Goal: Information Seeking & Learning: Learn about a topic

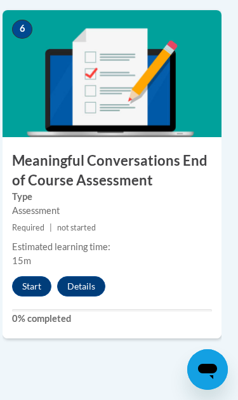
scroll to position [2206, 7]
click at [36, 283] on button "Start" at bounding box center [31, 286] width 39 height 20
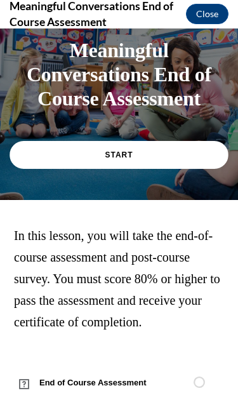
scroll to position [33, 0]
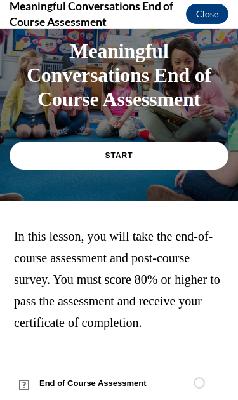
click at [201, 152] on link "START" at bounding box center [119, 156] width 219 height 28
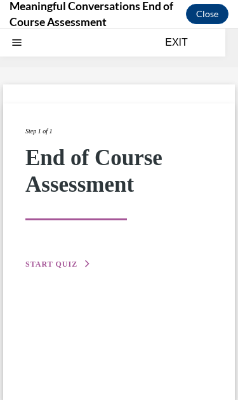
scroll to position [39, 0]
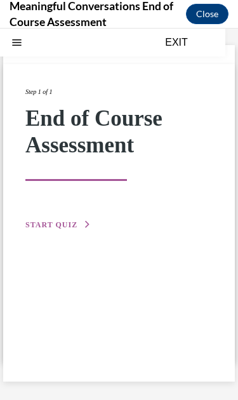
click at [66, 228] on span "START QUIZ" at bounding box center [51, 225] width 52 height 9
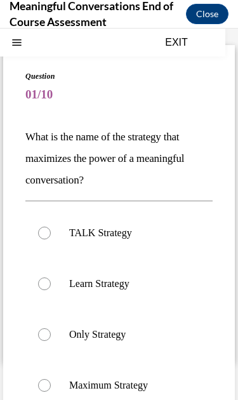
click at [47, 235] on div at bounding box center [44, 233] width 13 height 13
click at [47, 235] on input "TALK Strategy" at bounding box center [44, 233] width 13 height 13
radio input "true"
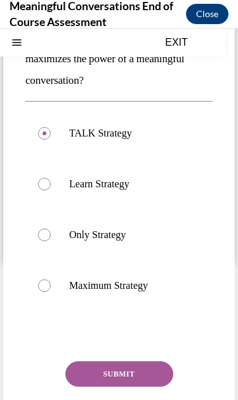
click at [149, 379] on button "SUBMIT" at bounding box center [119, 374] width 108 height 25
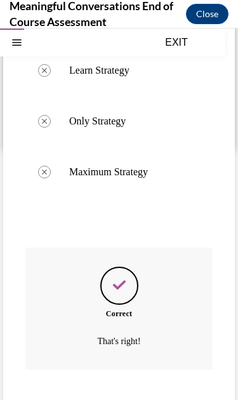
scroll to position [252, 0]
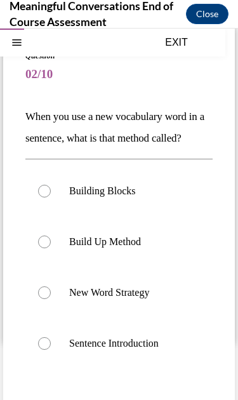
scroll to position [61, 0]
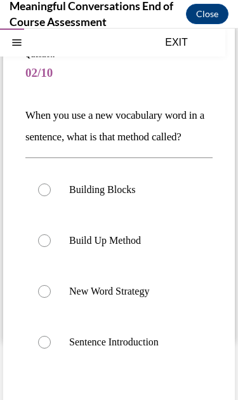
click at [50, 245] on div at bounding box center [44, 241] width 13 height 13
click at [50, 245] on input "Build Up Method" at bounding box center [44, 241] width 13 height 13
radio input "true"
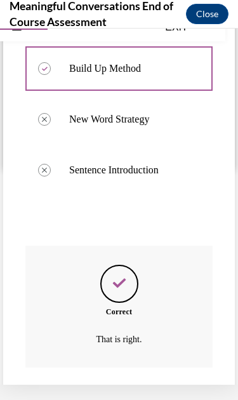
scroll to position [231, 0]
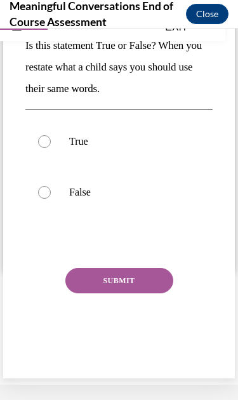
scroll to position [48, 0]
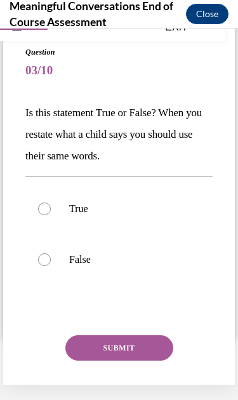
click at [51, 261] on label "False" at bounding box center [119, 260] width 188 height 51
click at [51, 261] on input "False" at bounding box center [44, 260] width 13 height 13
radio input "true"
click at [141, 348] on button "SUBMIT" at bounding box center [119, 348] width 108 height 25
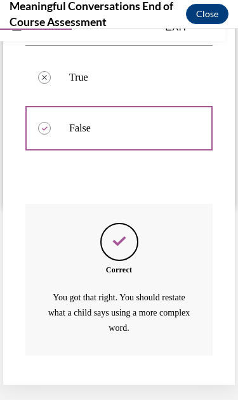
scroll to position [180, 0]
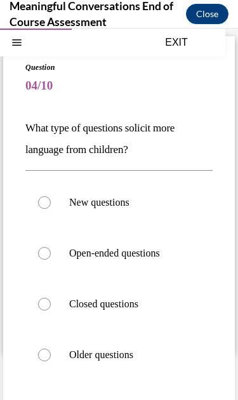
scroll to position [48, 0]
click at [50, 261] on label "Open-ended questions" at bounding box center [119, 253] width 188 height 51
click at [50, 260] on input "Open-ended questions" at bounding box center [44, 253] width 13 height 13
radio input "true"
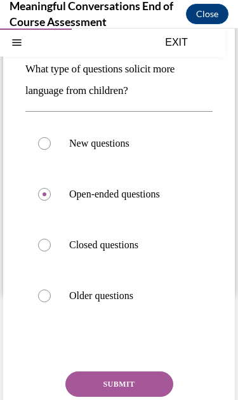
click at [147, 383] on button "SUBMIT" at bounding box center [119, 384] width 108 height 25
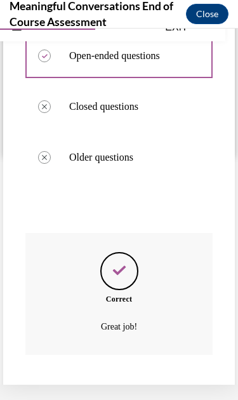
scroll to position [231, 0]
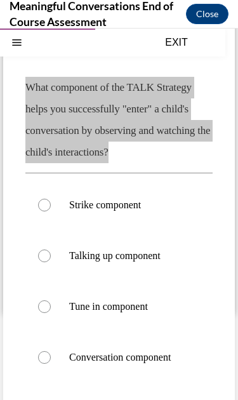
scroll to position [89, 0]
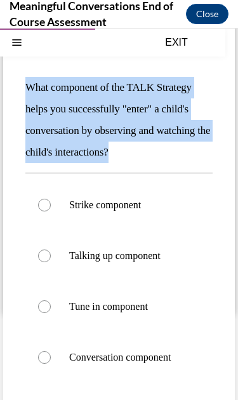
click at [46, 308] on div at bounding box center [44, 307] width 13 height 13
click at [46, 308] on input "Tune in component" at bounding box center [44, 307] width 13 height 13
radio input "true"
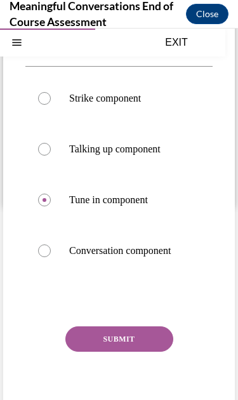
scroll to position [201, 0]
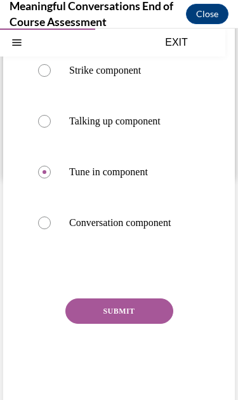
click at [128, 314] on button "SUBMIT" at bounding box center [119, 311] width 108 height 25
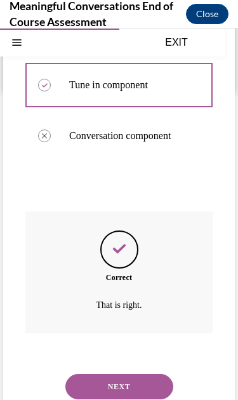
scroll to position [326, 0]
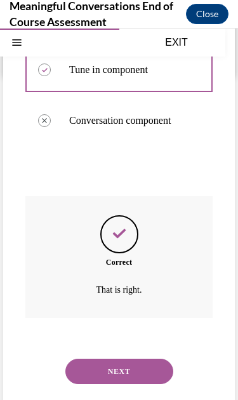
click at [121, 361] on button "NEXT" at bounding box center [119, 371] width 108 height 25
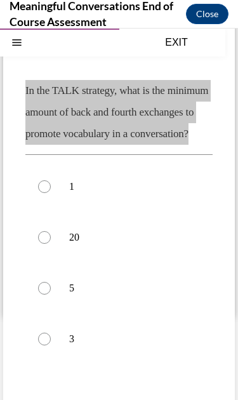
scroll to position [154, 0]
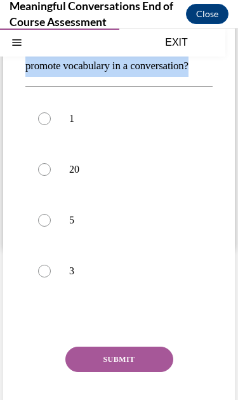
click at [46, 227] on div at bounding box center [44, 220] width 13 height 13
click at [46, 227] on input "5" at bounding box center [44, 220] width 13 height 13
radio input "true"
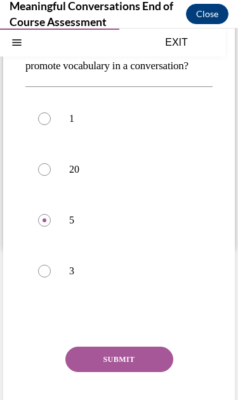
click at [140, 372] on button "SUBMIT" at bounding box center [119, 359] width 108 height 25
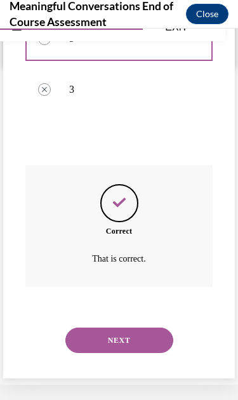
scroll to position [326, 0]
click at [134, 345] on button "NEXT" at bounding box center [119, 340] width 108 height 25
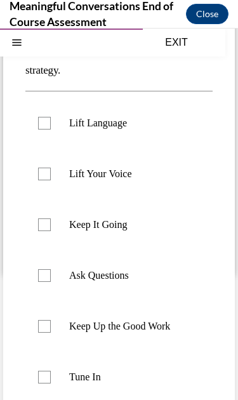
scroll to position [128, 0]
click at [50, 369] on label "Tune In" at bounding box center [119, 377] width 188 height 51
click at [50, 371] on input "Tune In" at bounding box center [44, 377] width 13 height 13
checkbox input "true"
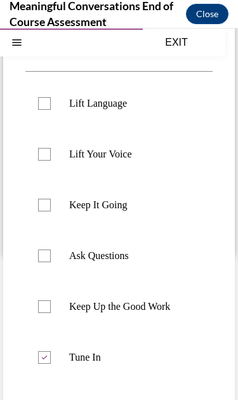
scroll to position [147, 0]
click at [46, 254] on div at bounding box center [44, 256] width 13 height 13
click at [46, 254] on input "Ask Questions" at bounding box center [44, 256] width 13 height 13
checkbox input "true"
click at [44, 102] on div at bounding box center [44, 103] width 13 height 13
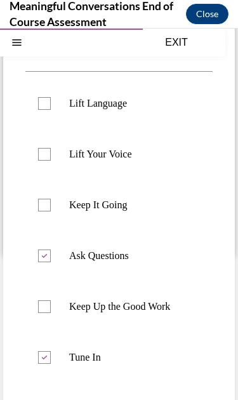
click at [44, 102] on input "Lift Language" at bounding box center [44, 103] width 13 height 13
checkbox input "true"
click at [49, 207] on div at bounding box center [44, 205] width 13 height 13
click at [49, 207] on input "Keep It Going" at bounding box center [44, 205] width 13 height 13
checkbox input "true"
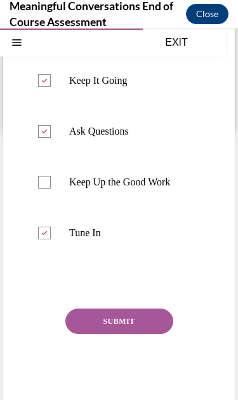
click at [154, 322] on button "SUBMIT" at bounding box center [119, 321] width 108 height 25
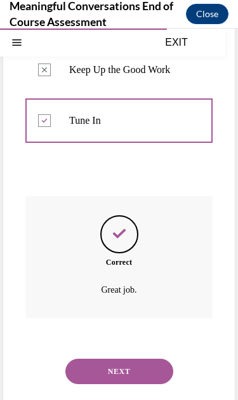
click at [147, 359] on button "NEXT" at bounding box center [119, 371] width 108 height 25
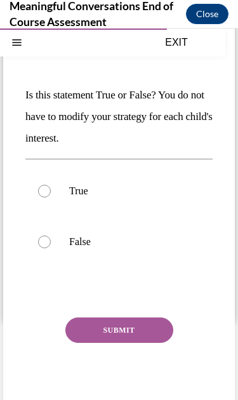
click at [235, 381] on div "Question 08/10 Is this statement True or False? You do not have to modify your …" at bounding box center [119, 215] width 232 height 425
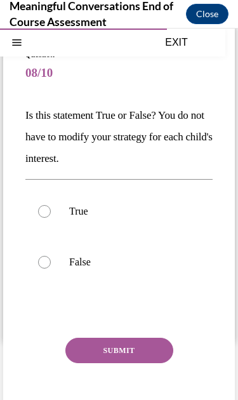
scroll to position [61, 0]
click at [78, 268] on p "False" at bounding box center [130, 262] width 122 height 13
click at [51, 268] on input "False" at bounding box center [44, 262] width 13 height 13
radio input "true"
click at [142, 351] on button "SUBMIT" at bounding box center [119, 350] width 108 height 25
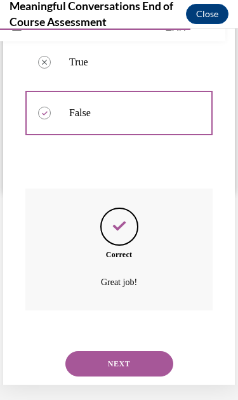
scroll to position [203, 0]
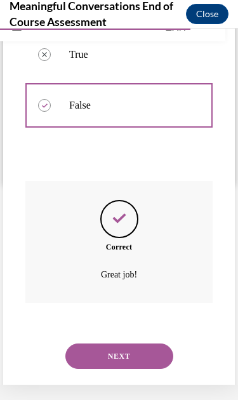
click at [144, 348] on button "NEXT" at bounding box center [119, 356] width 108 height 25
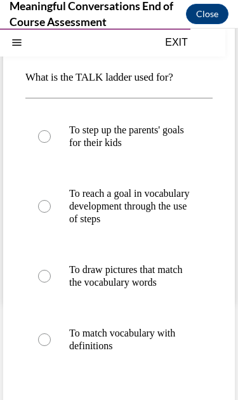
scroll to position [96, 0]
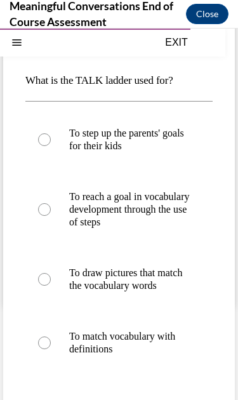
click at [48, 215] on div at bounding box center [44, 209] width 13 height 13
click at [48, 215] on input "To reach a goal in vocabulary development through the use of steps" at bounding box center [44, 209] width 13 height 13
radio input "true"
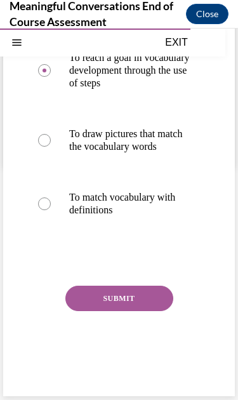
click at [137, 311] on button "SUBMIT" at bounding box center [119, 298] width 108 height 25
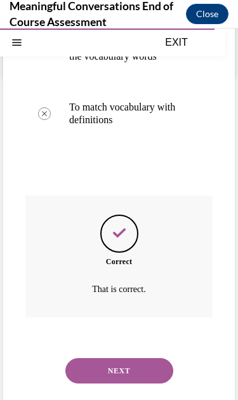
scroll to position [338, 0]
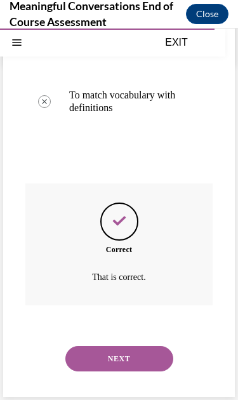
click at [142, 362] on button "NEXT" at bounding box center [119, 358] width 108 height 25
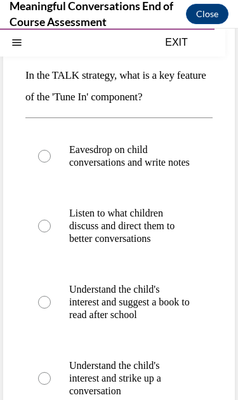
scroll to position [100, 0]
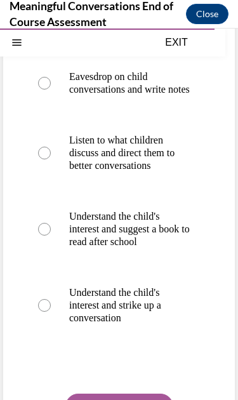
click at [44, 304] on div at bounding box center [44, 305] width 13 height 13
click at [44, 304] on input "Understand the child's interest and strike up a conversation" at bounding box center [44, 305] width 13 height 13
radio input "true"
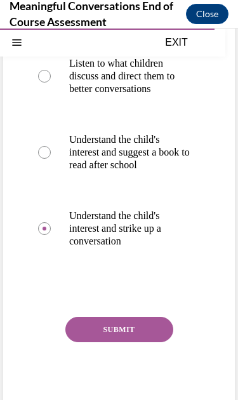
click at [140, 335] on button "SUBMIT" at bounding box center [119, 329] width 108 height 25
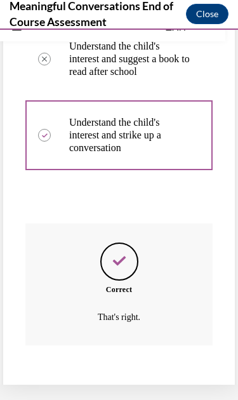
scroll to position [372, 0]
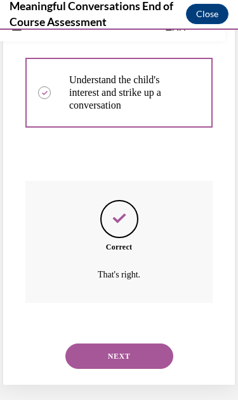
click at [135, 344] on button "NEXT" at bounding box center [119, 356] width 108 height 25
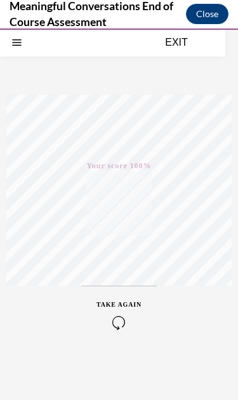
scroll to position [56, 0]
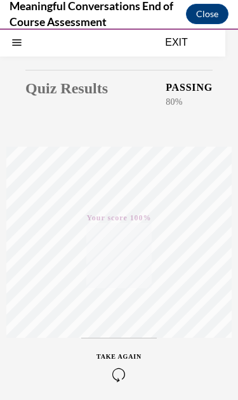
click at [183, 47] on button "EXIT" at bounding box center [177, 42] width 76 height 15
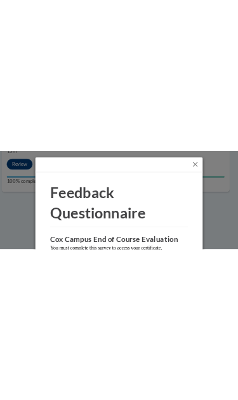
scroll to position [2206, 7]
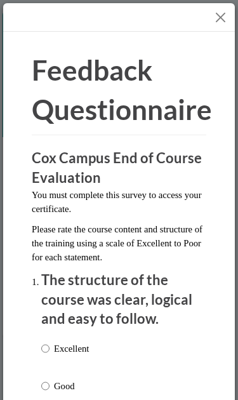
click at [43, 348] on input "Excellent" at bounding box center [45, 349] width 8 height 14
radio input "true"
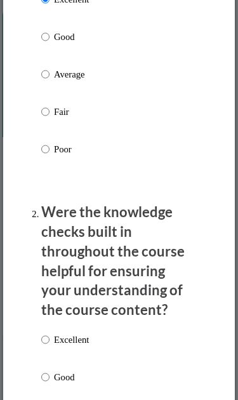
click at [49, 334] on input "Excellent" at bounding box center [45, 340] width 8 height 14
radio input "true"
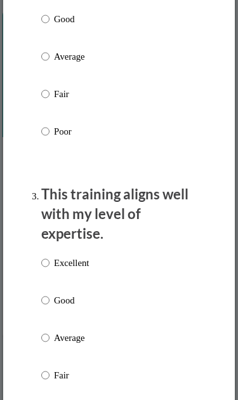
click at [49, 256] on input "Excellent" at bounding box center [45, 263] width 8 height 14
radio input "true"
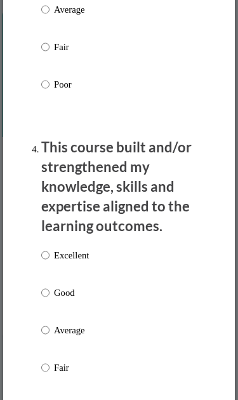
click at [48, 249] on input "Excellent" at bounding box center [45, 256] width 8 height 14
radio input "true"
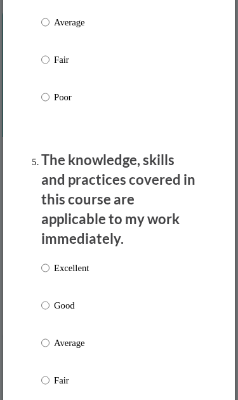
click at [49, 261] on input "Excellent" at bounding box center [45, 268] width 8 height 14
radio input "true"
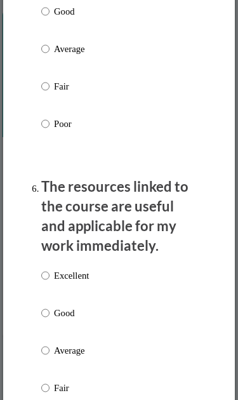
click at [53, 269] on label "Excellent" at bounding box center [65, 286] width 48 height 34
click at [50, 269] on input "Excellent" at bounding box center [45, 276] width 8 height 14
radio input "true"
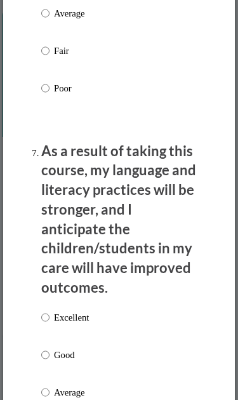
scroll to position [2002, 0]
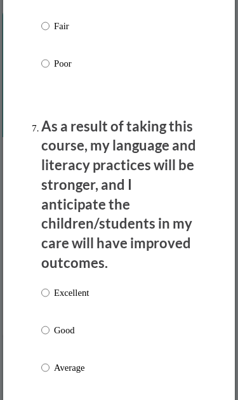
click at [48, 286] on input "Excellent" at bounding box center [45, 293] width 8 height 14
radio input "true"
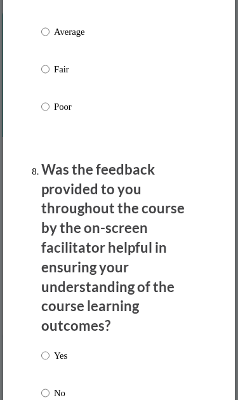
scroll to position [2368, 0]
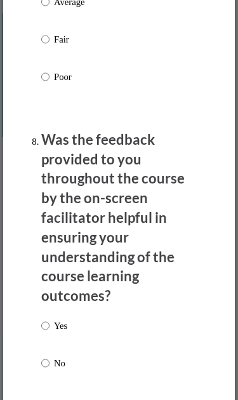
click at [48, 319] on input "Yes" at bounding box center [45, 326] width 8 height 14
radio input "true"
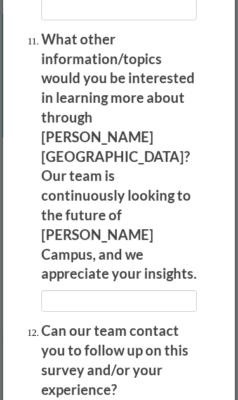
scroll to position [3142, 0]
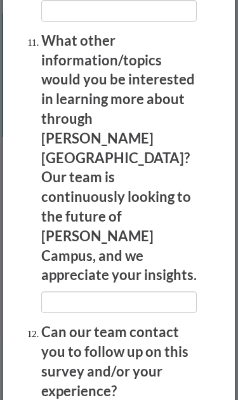
radio input "true"
